Goal: Information Seeking & Learning: Understand process/instructions

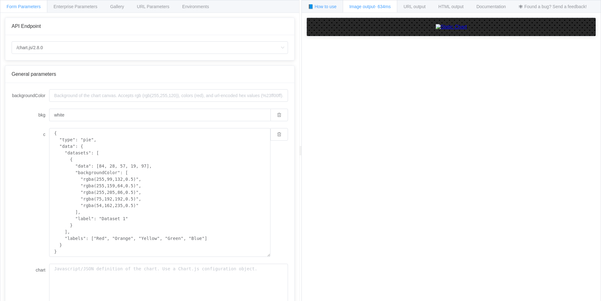
click at [317, 8] on span "📘 How to use" at bounding box center [322, 6] width 28 height 5
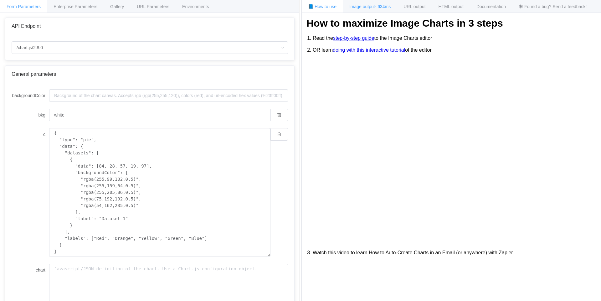
click at [353, 8] on span "Image output - 634ms" at bounding box center [369, 6] width 41 height 5
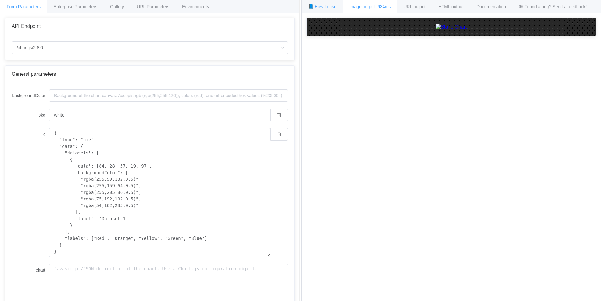
click at [331, 8] on span "📘 How to use" at bounding box center [322, 6] width 28 height 5
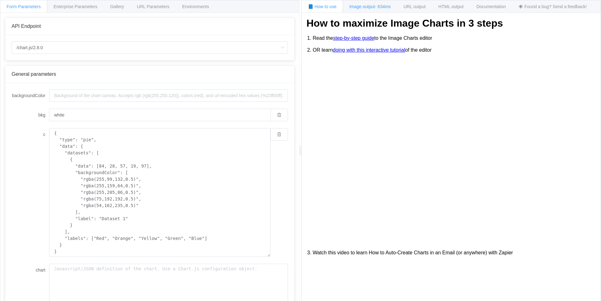
click at [355, 9] on div "Image output - 634ms" at bounding box center [370, 6] width 54 height 13
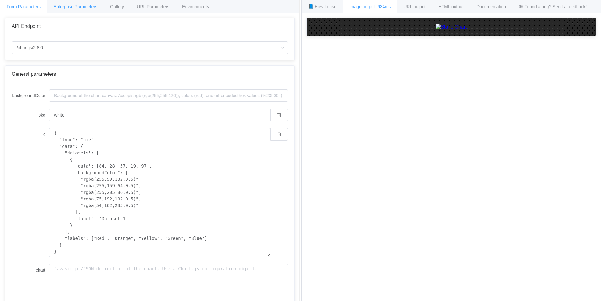
click at [64, 8] on span "Enterprise Parameters" at bounding box center [76, 6] width 44 height 5
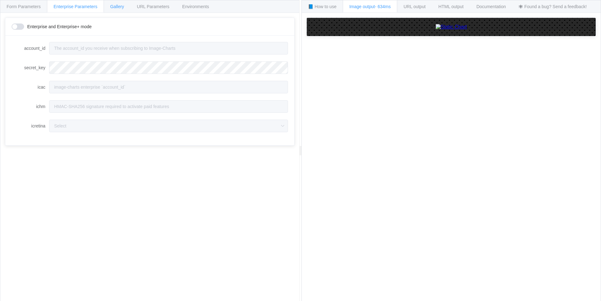
click at [111, 8] on span "Gallery" at bounding box center [117, 6] width 14 height 5
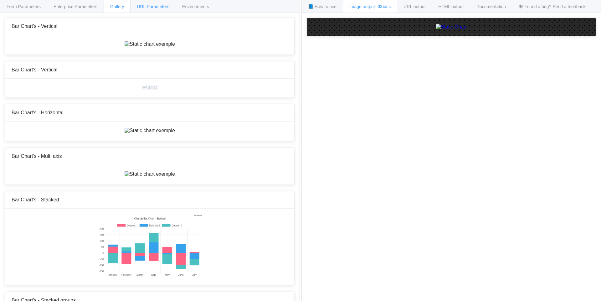
click at [156, 8] on span "URL Parameters" at bounding box center [153, 6] width 33 height 5
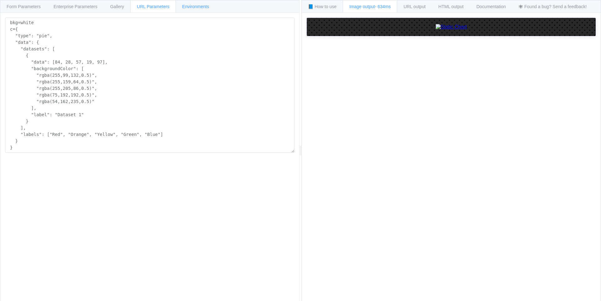
click at [204, 9] on div "Environments" at bounding box center [196, 6] width 40 height 13
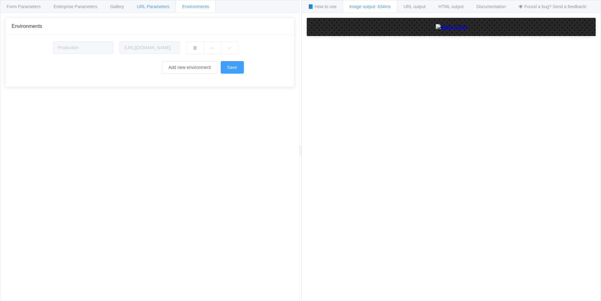
click at [169, 9] on div "URL Parameters" at bounding box center [153, 6] width 46 height 13
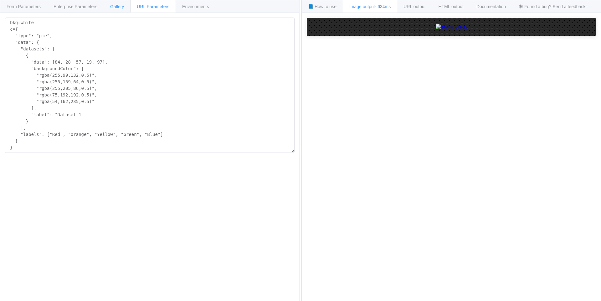
click at [116, 7] on span "Gallery" at bounding box center [117, 6] width 14 height 5
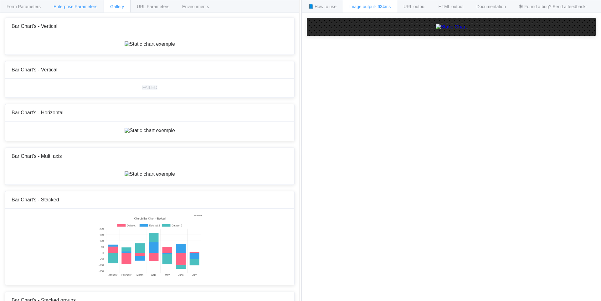
click at [74, 4] on span "Enterprise Parameters" at bounding box center [76, 6] width 44 height 5
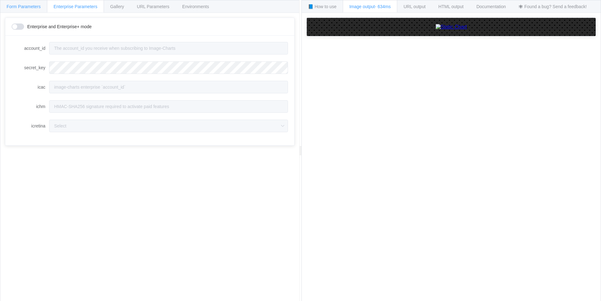
click at [28, 7] on span "Form Parameters" at bounding box center [24, 6] width 34 height 5
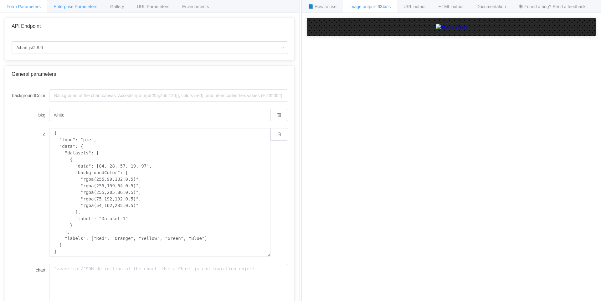
click at [77, 6] on span "Enterprise Parameters" at bounding box center [76, 6] width 44 height 5
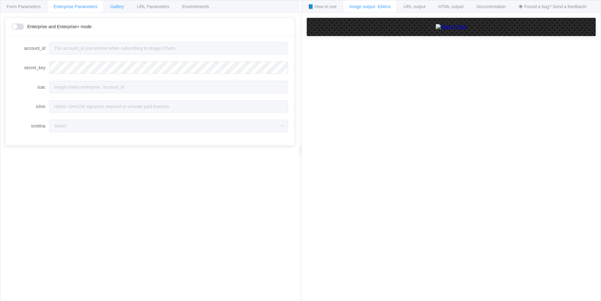
click at [111, 4] on div "Gallery" at bounding box center [117, 6] width 27 height 13
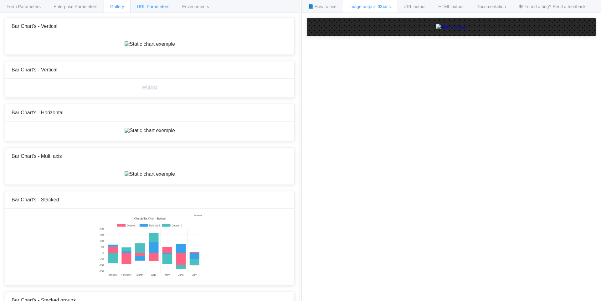
click at [147, 6] on span "URL Parameters" at bounding box center [153, 6] width 33 height 5
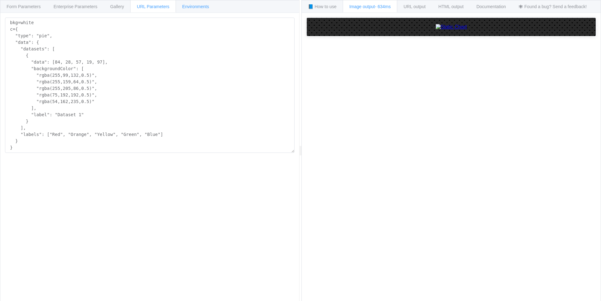
click at [196, 5] on span "Environments" at bounding box center [195, 6] width 27 height 5
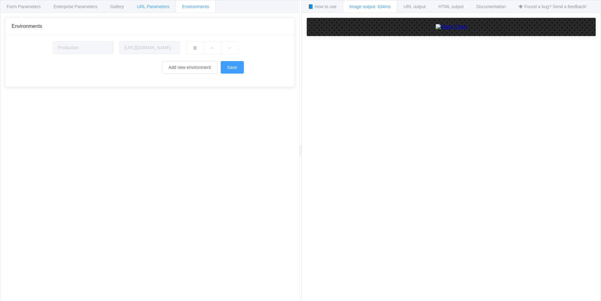
click at [134, 8] on div "URL Parameters" at bounding box center [153, 6] width 46 height 13
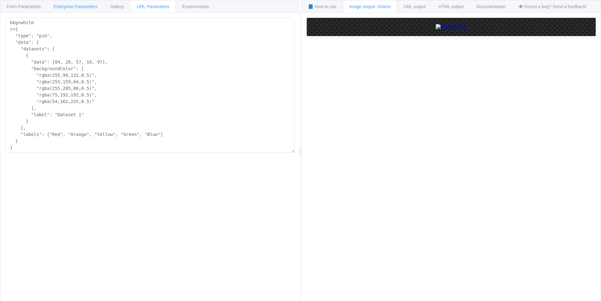
click at [90, 9] on div "Enterprise Parameters" at bounding box center [75, 6] width 57 height 13
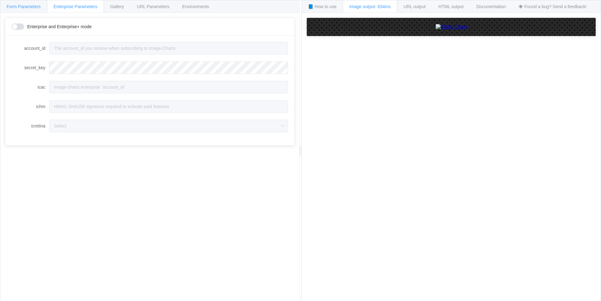
click at [34, 8] on span "Form Parameters" at bounding box center [24, 6] width 34 height 5
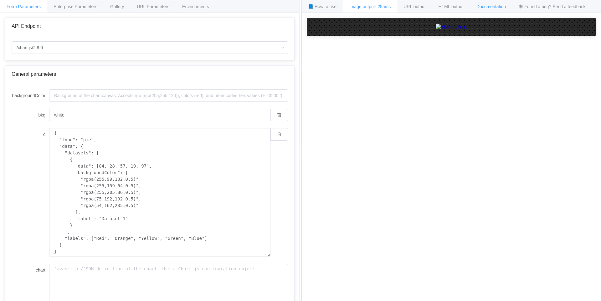
click at [490, 8] on span "Documentation" at bounding box center [490, 6] width 29 height 5
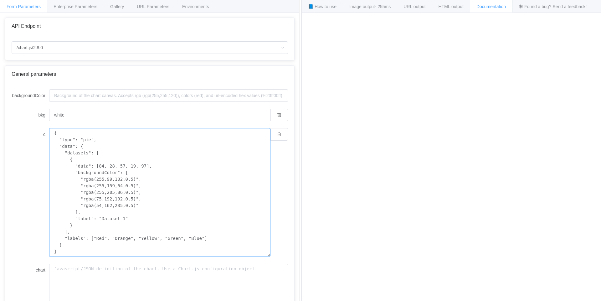
click at [88, 140] on textarea "{ "type": "pie", "data": { "datasets": [ { "data": [84, 28, 57, 19, 97], "backg…" at bounding box center [159, 192] width 221 height 129
paste textarea "gom"
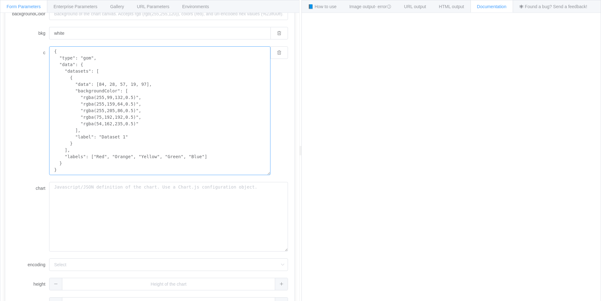
scroll to position [99, 0]
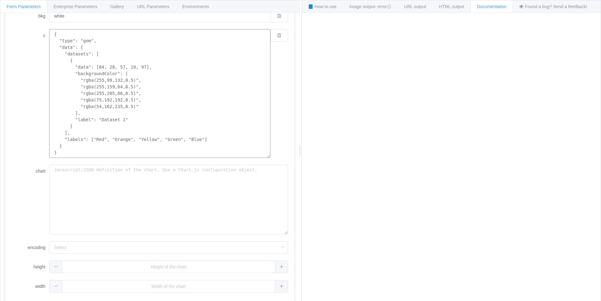
type textarea "{ "type": "gom", "data": { "datasets": [ { "data": [84, 28, 57, 19, 97], "backg…"
click at [282, 124] on div "{ "type": "gom", "data": { "datasets": [ { "data": [84, 28, 57, 19, 97], "backg…" at bounding box center [168, 93] width 239 height 129
click at [458, 13] on div "HTML output" at bounding box center [451, 6] width 38 height 13
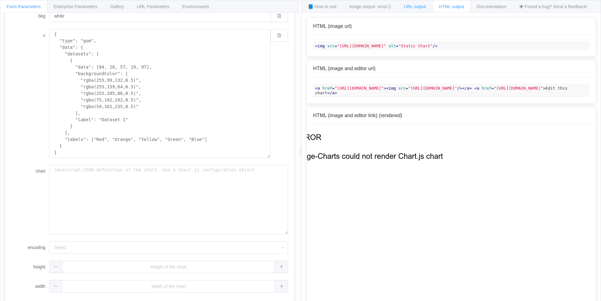
click at [423, 3] on div "URL output" at bounding box center [415, 6] width 35 height 13
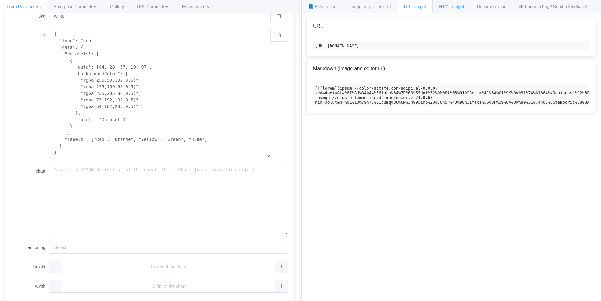
click at [449, 4] on span "HTML output" at bounding box center [451, 6] width 25 height 5
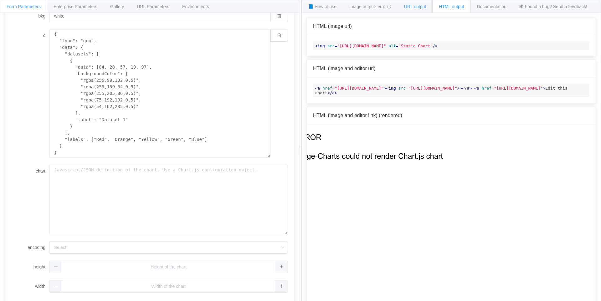
click at [169, 6] on span "URL output" at bounding box center [153, 6] width 33 height 5
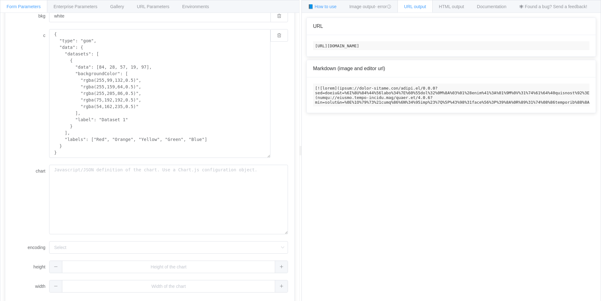
click at [331, 7] on span "📘 How to use" at bounding box center [322, 6] width 28 height 5
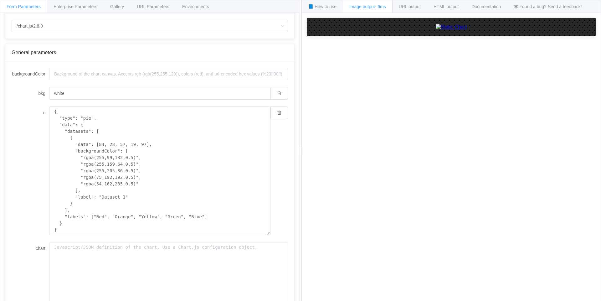
scroll to position [46, 0]
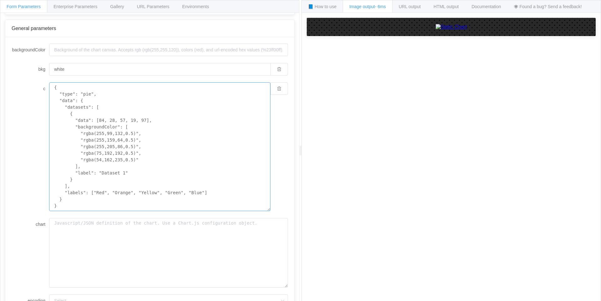
click at [85, 96] on textarea "{ "type": "pie", "data": { "datasets": [ { "data": [84, 28, 57, 19, 97], "backg…" at bounding box center [159, 146] width 221 height 129
paste textarea "cht"
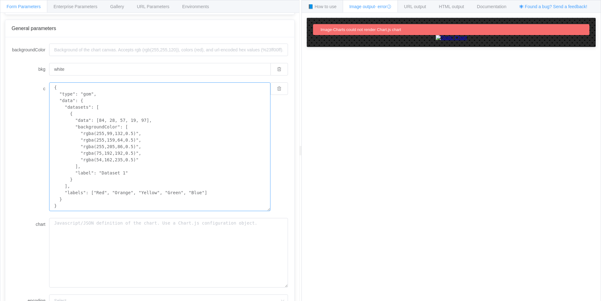
type textarea "{ "type": "gom", "data": { "datasets": [ { "data": [84, 28, 57, 19, 97], "backg…"
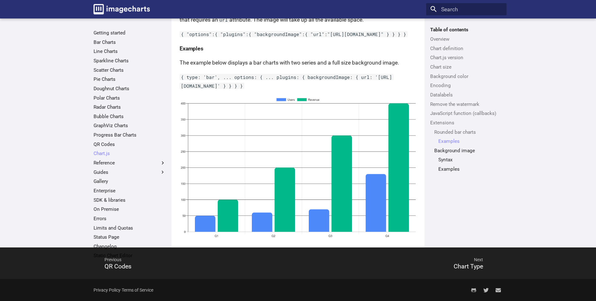
scroll to position [3429, 0]
click at [113, 42] on link "Bar Charts" at bounding box center [130, 42] width 72 height 6
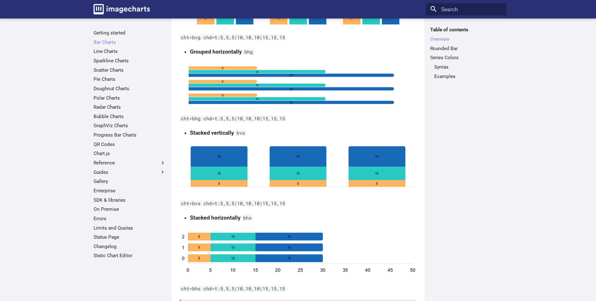
scroll to position [193, 0]
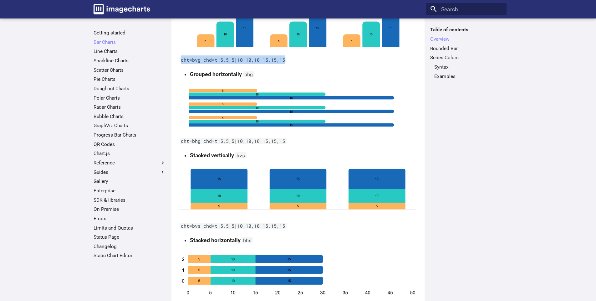
drag, startPoint x: 285, startPoint y: 62, endPoint x: 186, endPoint y: 55, distance: 98.5
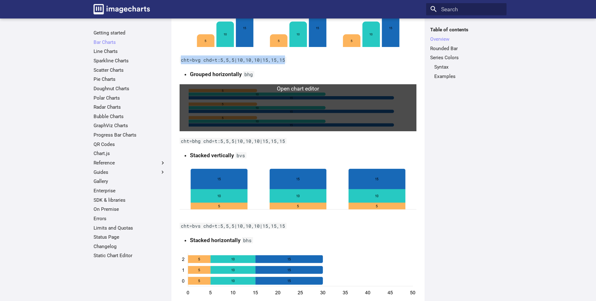
copy code "cht=bvg chd=t:5,5,5|10,10,10|15,15,15"
click at [319, 106] on link at bounding box center [298, 107] width 237 height 47
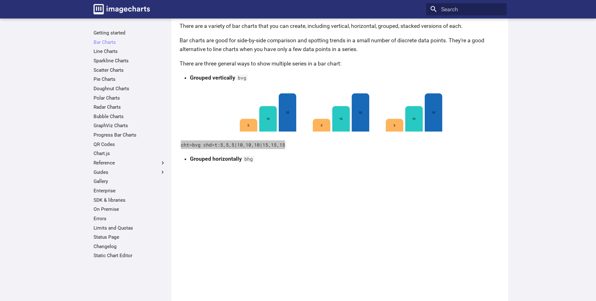
scroll to position [0, 0]
